Goal: Information Seeking & Learning: Learn about a topic

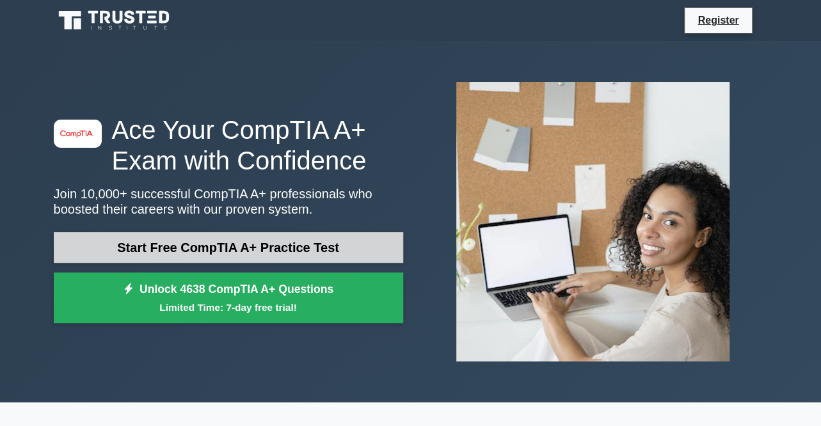
click at [163, 238] on link "Start Free CompTIA A+ Practice Test" at bounding box center [229, 247] width 350 height 31
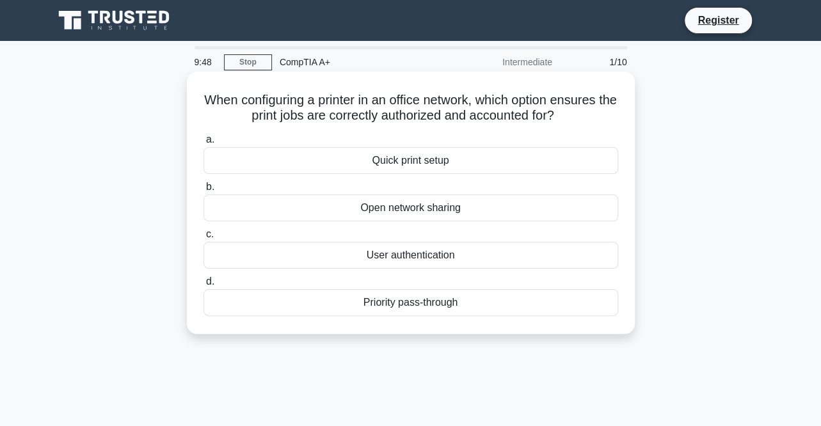
click at [339, 257] on div "User authentication" at bounding box center [411, 255] width 415 height 27
click at [204, 239] on input "c. User authentication" at bounding box center [204, 235] width 0 height 8
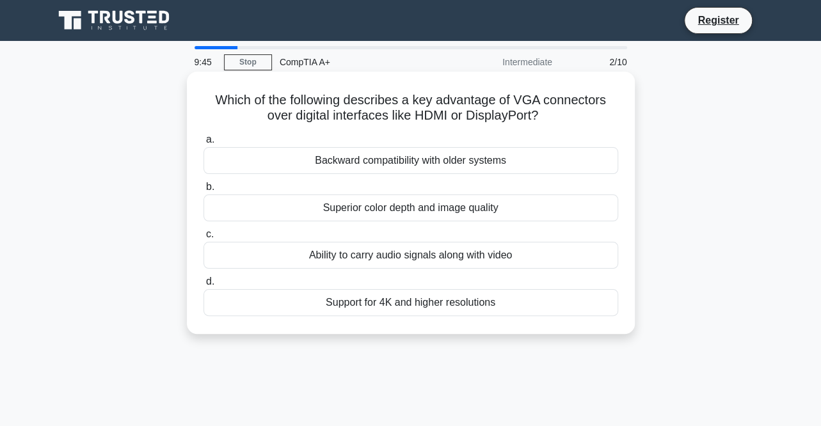
click at [372, 92] on div "Which of the following describes a key advantage of VGA connectors over digital…" at bounding box center [411, 203] width 438 height 252
click at [353, 159] on div "Backward compatibility with older systems" at bounding box center [411, 160] width 415 height 27
click at [204, 144] on input "a. Backward compatibility with older systems" at bounding box center [204, 140] width 0 height 8
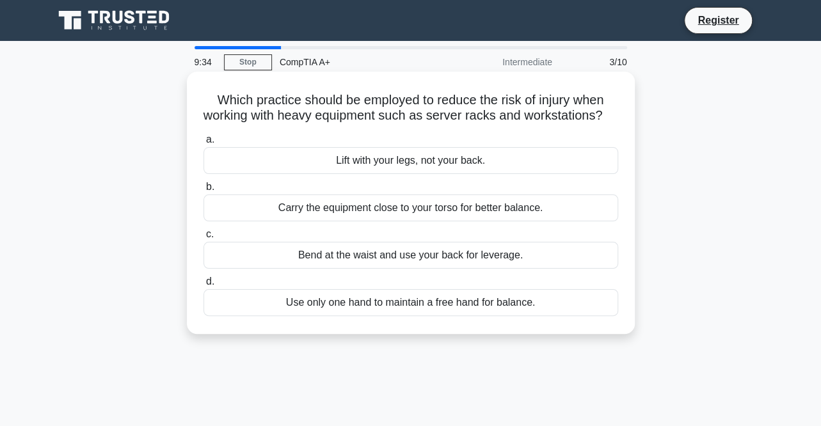
click at [346, 133] on label "a. Lift with your legs, not your back." at bounding box center [411, 153] width 415 height 42
click at [204, 136] on input "a. Lift with your legs, not your back." at bounding box center [204, 140] width 0 height 8
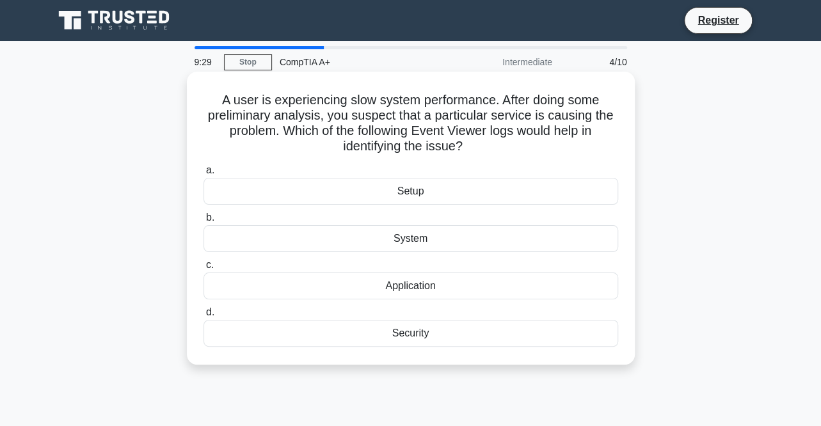
click at [223, 93] on h5 "A user is experiencing slow system performance. After doing some preliminary an…" at bounding box center [410, 123] width 417 height 63
click at [268, 161] on div "A user is experiencing slow system performance. After doing some preliminary an…" at bounding box center [411, 218] width 438 height 283
click at [330, 243] on div "System" at bounding box center [411, 238] width 415 height 27
click at [204, 222] on input "b. System" at bounding box center [204, 218] width 0 height 8
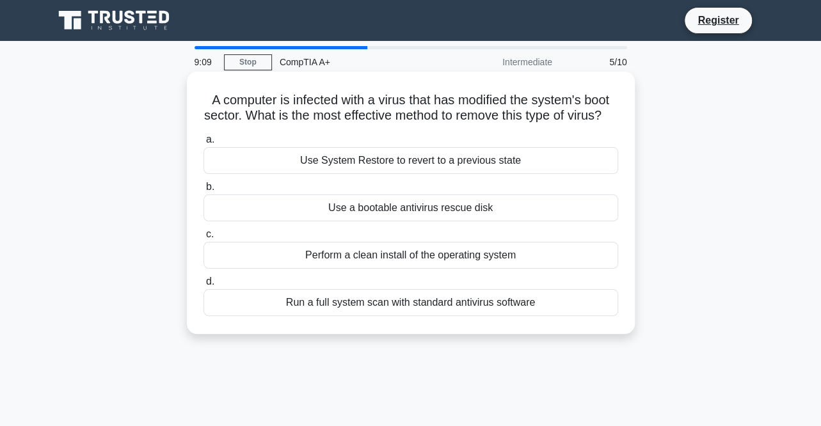
click at [345, 124] on h5 "A computer is infected with a virus that has modified the system's boot sector.…" at bounding box center [410, 108] width 417 height 32
click at [348, 174] on div "Use System Restore to revert to a previous state" at bounding box center [411, 160] width 415 height 27
click at [204, 144] on input "a. Use System Restore to revert to a previous state" at bounding box center [204, 140] width 0 height 8
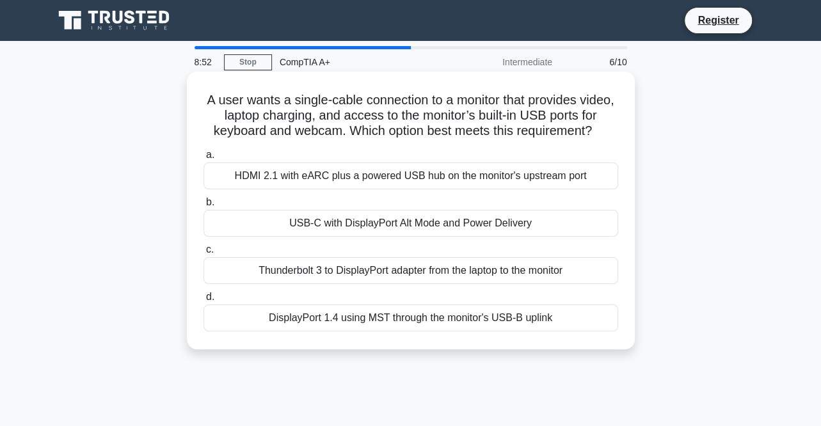
click at [355, 145] on div "A user wants a single-cable connection to a monitor that provides video, laptop…" at bounding box center [411, 211] width 438 height 268
click at [360, 152] on label "a. HDMI 2.1 with eARC plus a powered USB hub on the monitor's upstream port" at bounding box center [411, 168] width 415 height 42
click at [204, 152] on input "a. HDMI 2.1 with eARC plus a powered USB hub on the monitor's upstream port" at bounding box center [204, 155] width 0 height 8
